Goal: Information Seeking & Learning: Learn about a topic

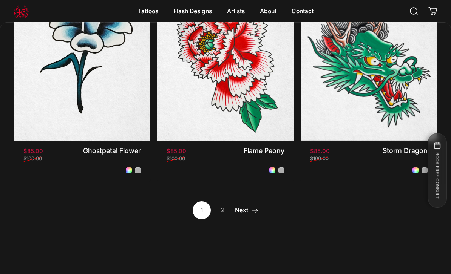
scroll to position [842, 0]
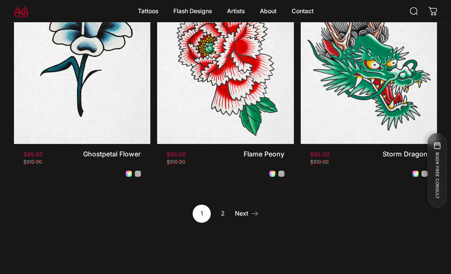
click at [231, 209] on link "2" at bounding box center [223, 214] width 18 height 18
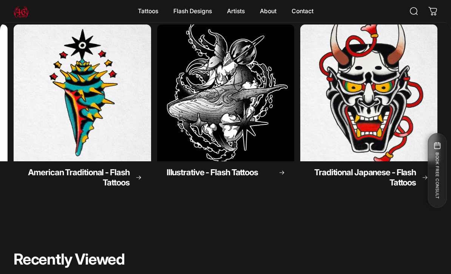
scroll to position [0, 143]
click at [224, 148] on img "Illustrative - Flash Tattoos" at bounding box center [225, 93] width 137 height 137
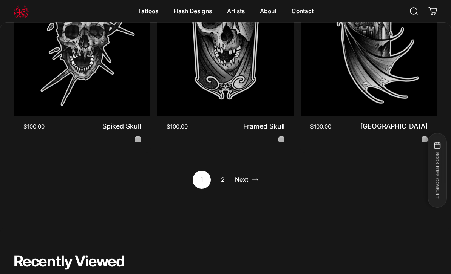
scroll to position [870, 0]
click at [236, 174] on link "Next" at bounding box center [247, 180] width 24 height 18
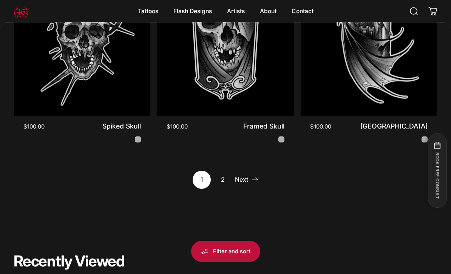
scroll to position [894, 0]
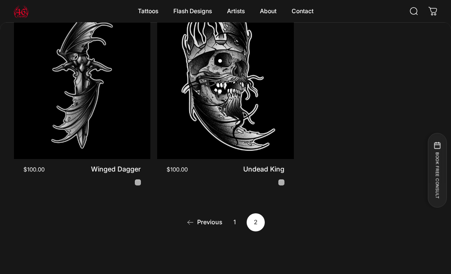
scroll to position [169, 0]
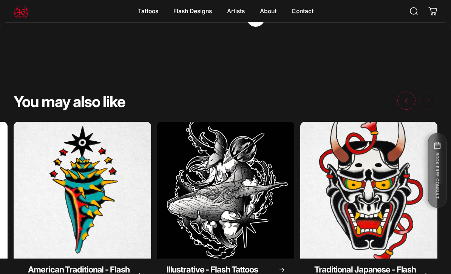
scroll to position [0, 143]
click at [338, 235] on img "Traditional Japanese - Flash Tattoos" at bounding box center [368, 190] width 137 height 137
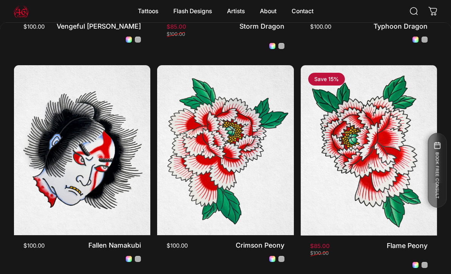
scroll to position [389, 0]
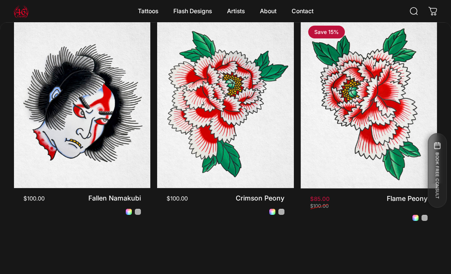
click at [124, 166] on img "Fallen Namakubi" at bounding box center [82, 103] width 136 height 171
